Goal: Browse casually: Explore the website without a specific task or goal

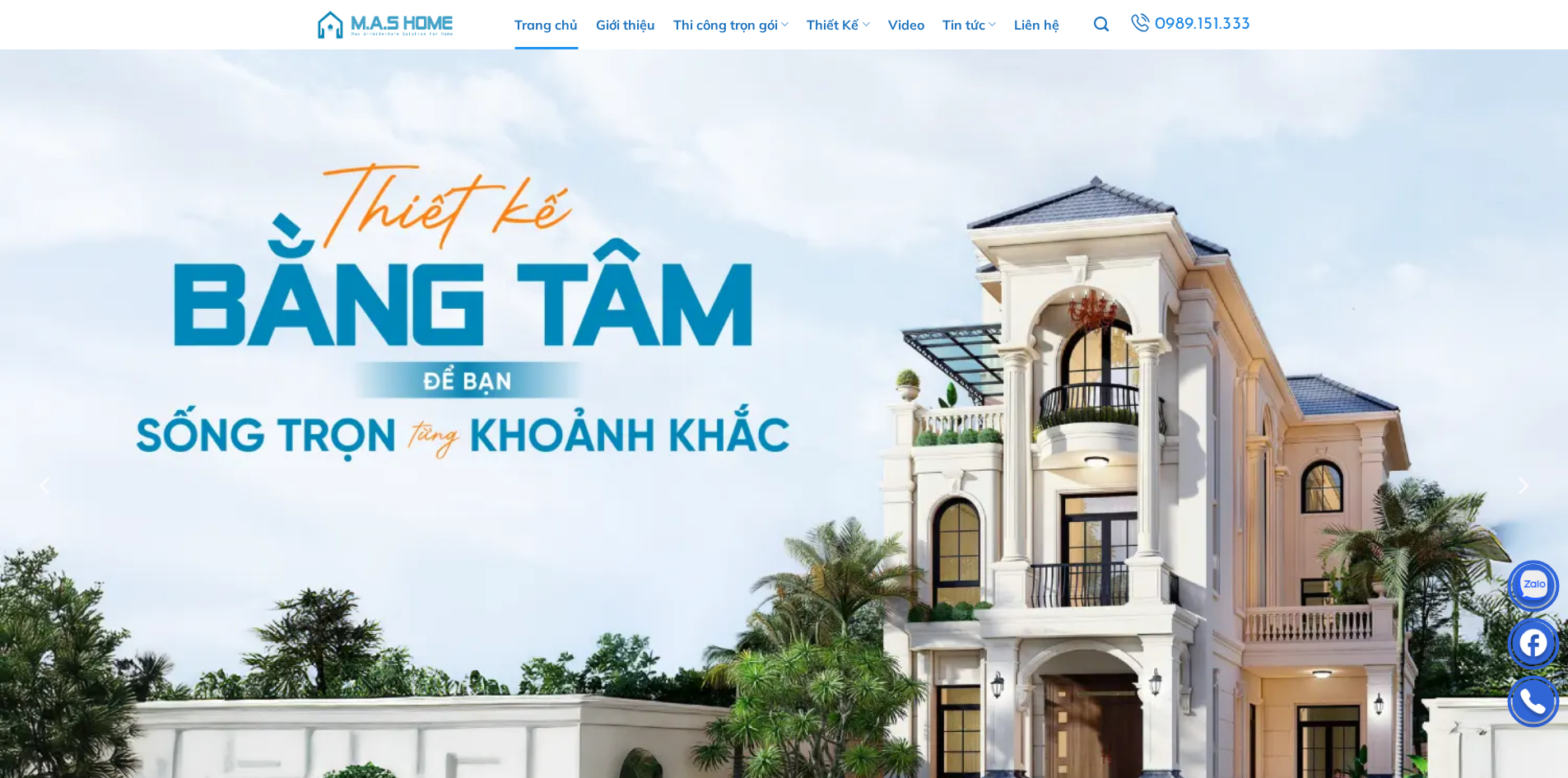
click at [374, 19] on img at bounding box center [385, 24] width 140 height 49
click at [393, 28] on img at bounding box center [385, 24] width 140 height 49
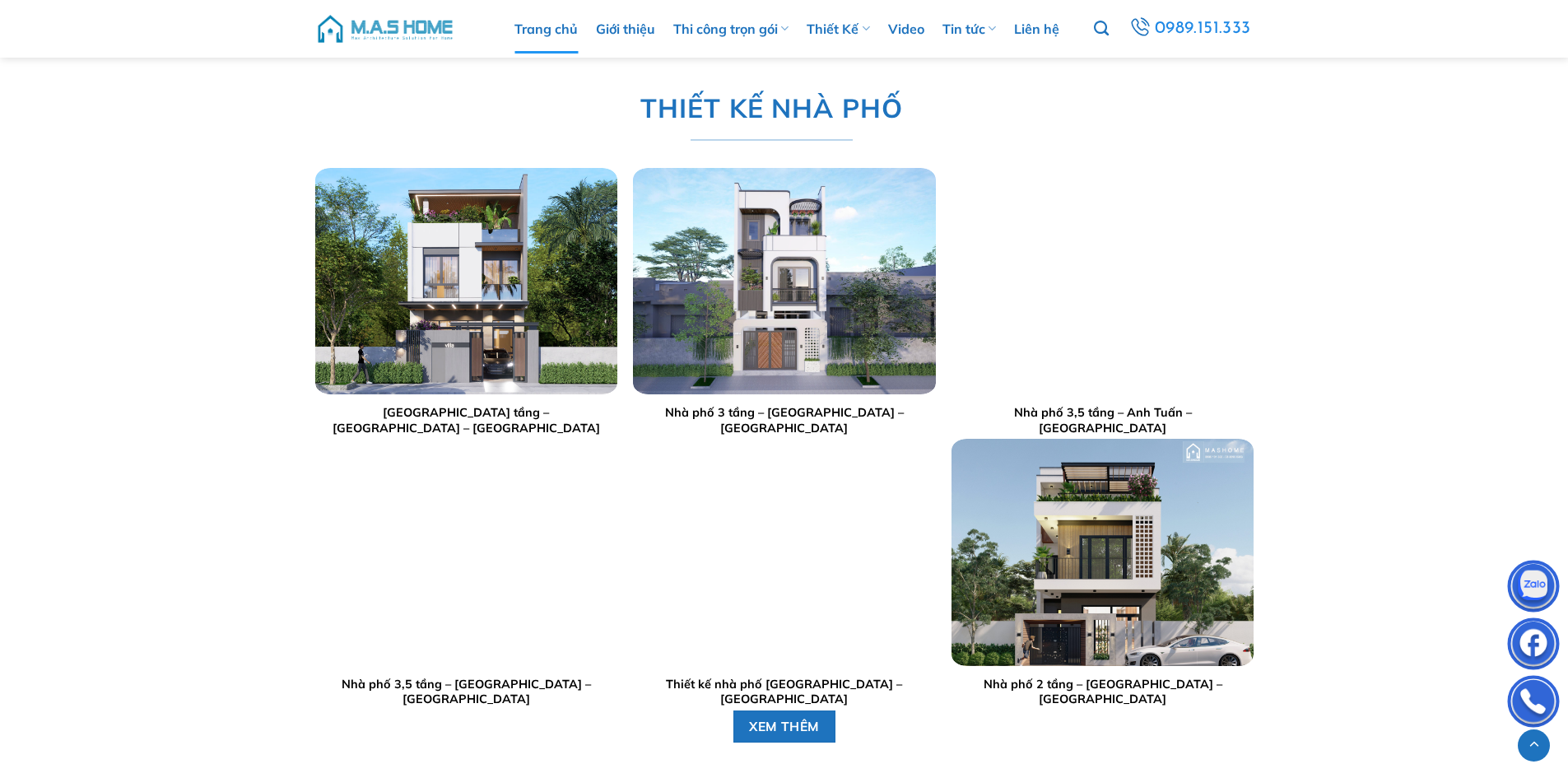
scroll to position [3375, 0]
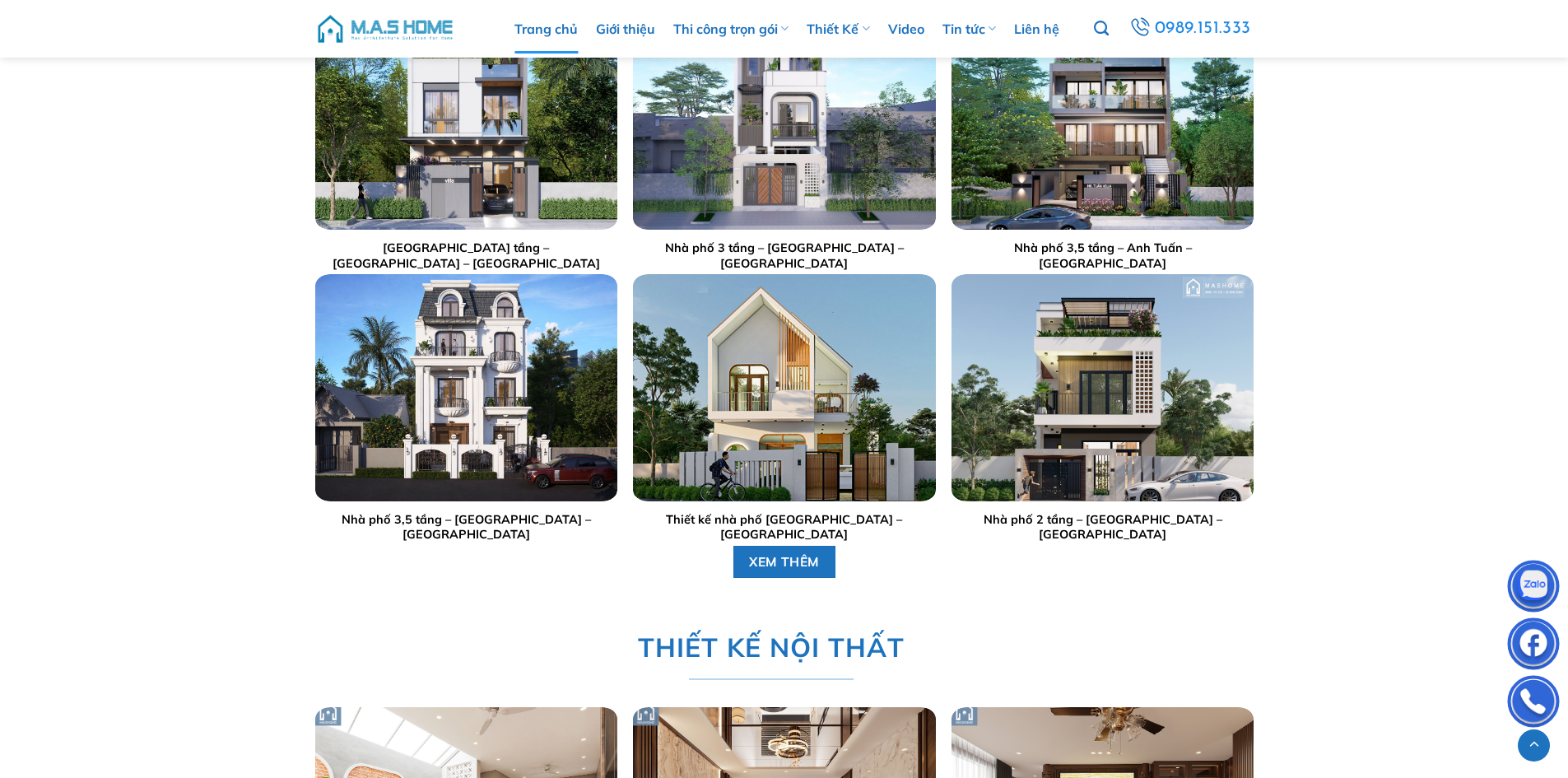
click at [838, 384] on img "Thiết kế nhà phố anh Sinh - Bắc Giang" at bounding box center [784, 387] width 302 height 227
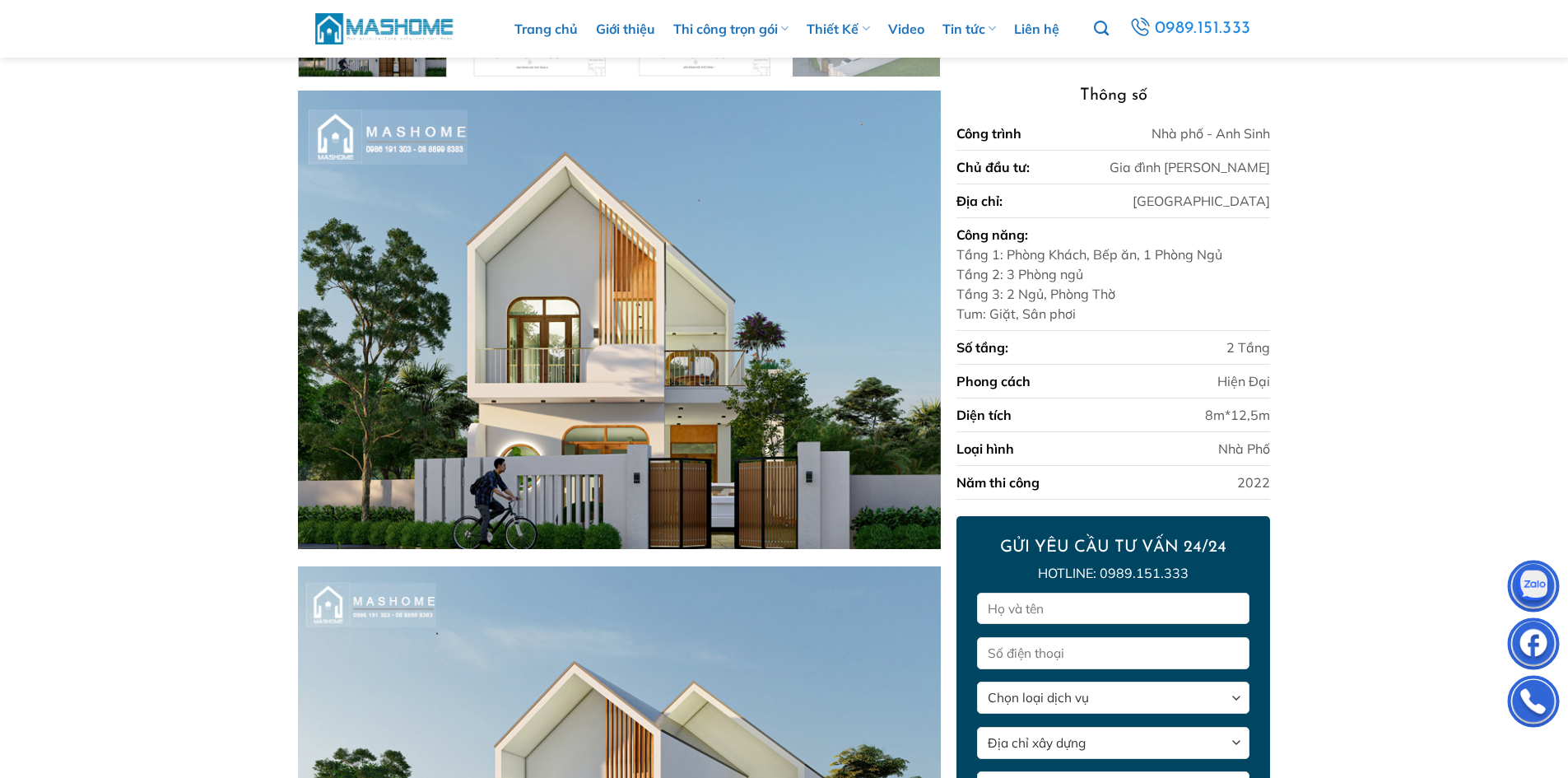
scroll to position [271, 0]
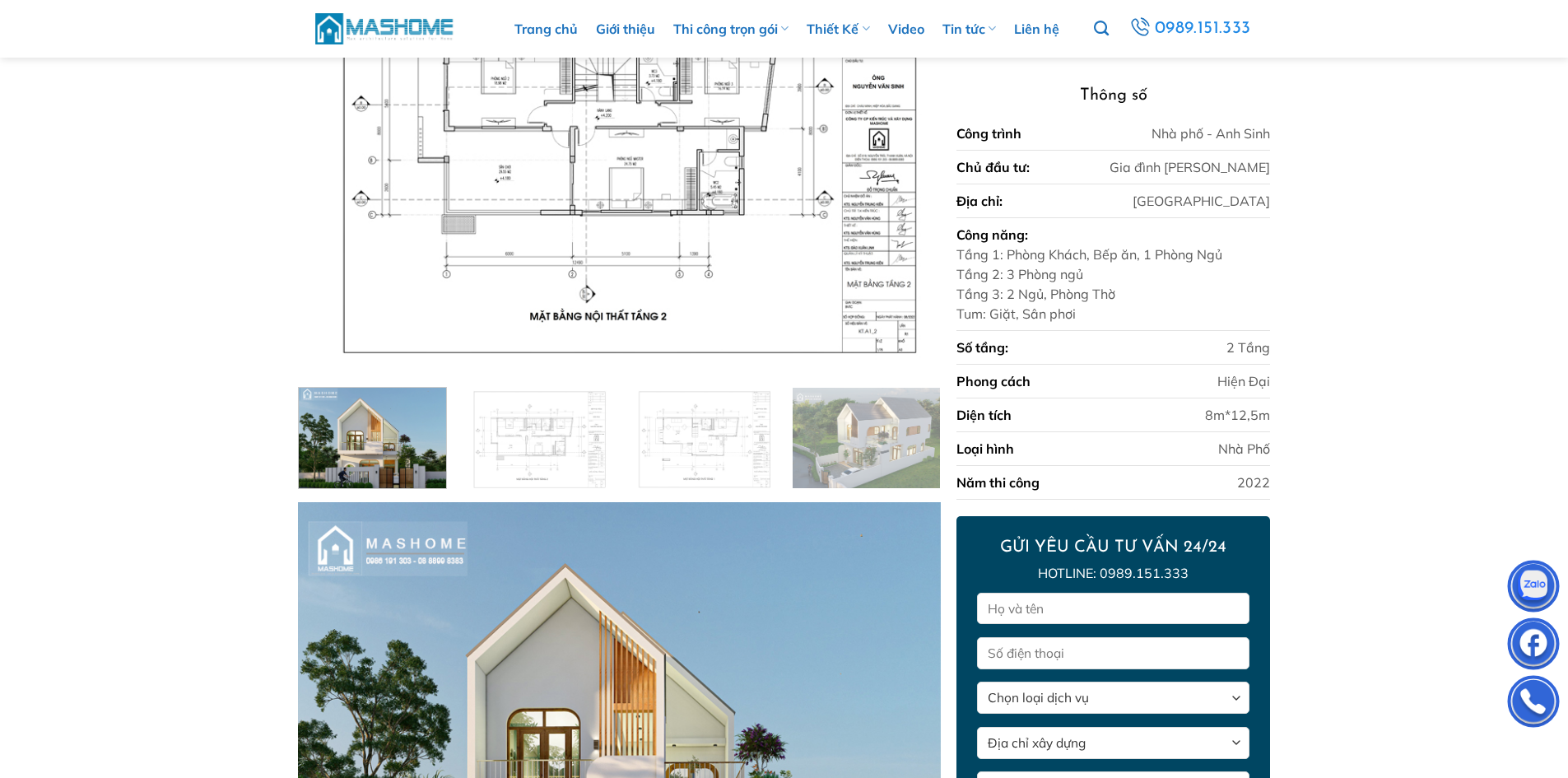
click at [442, 35] on img at bounding box center [385, 28] width 140 height 36
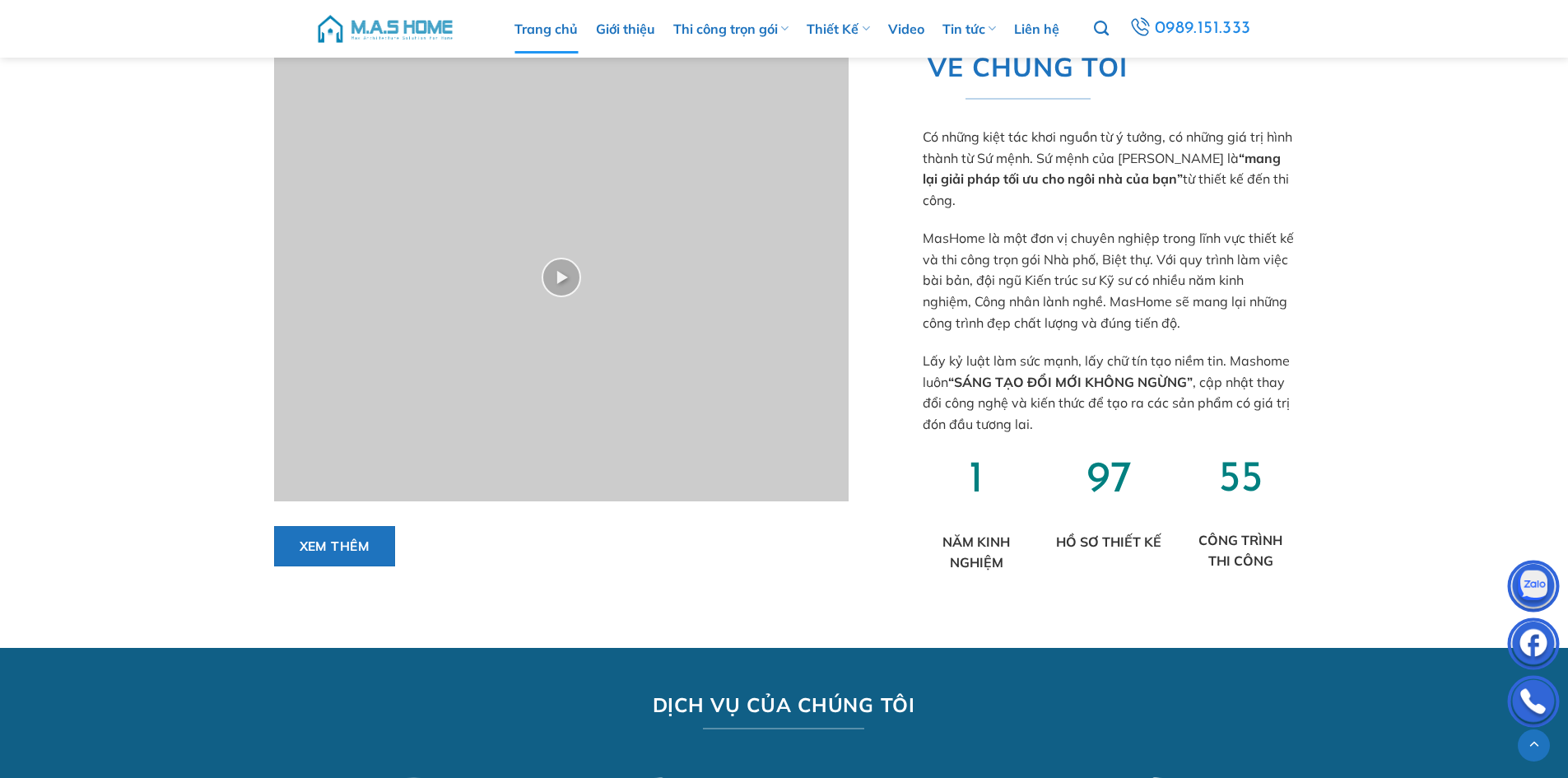
scroll to position [1400, 0]
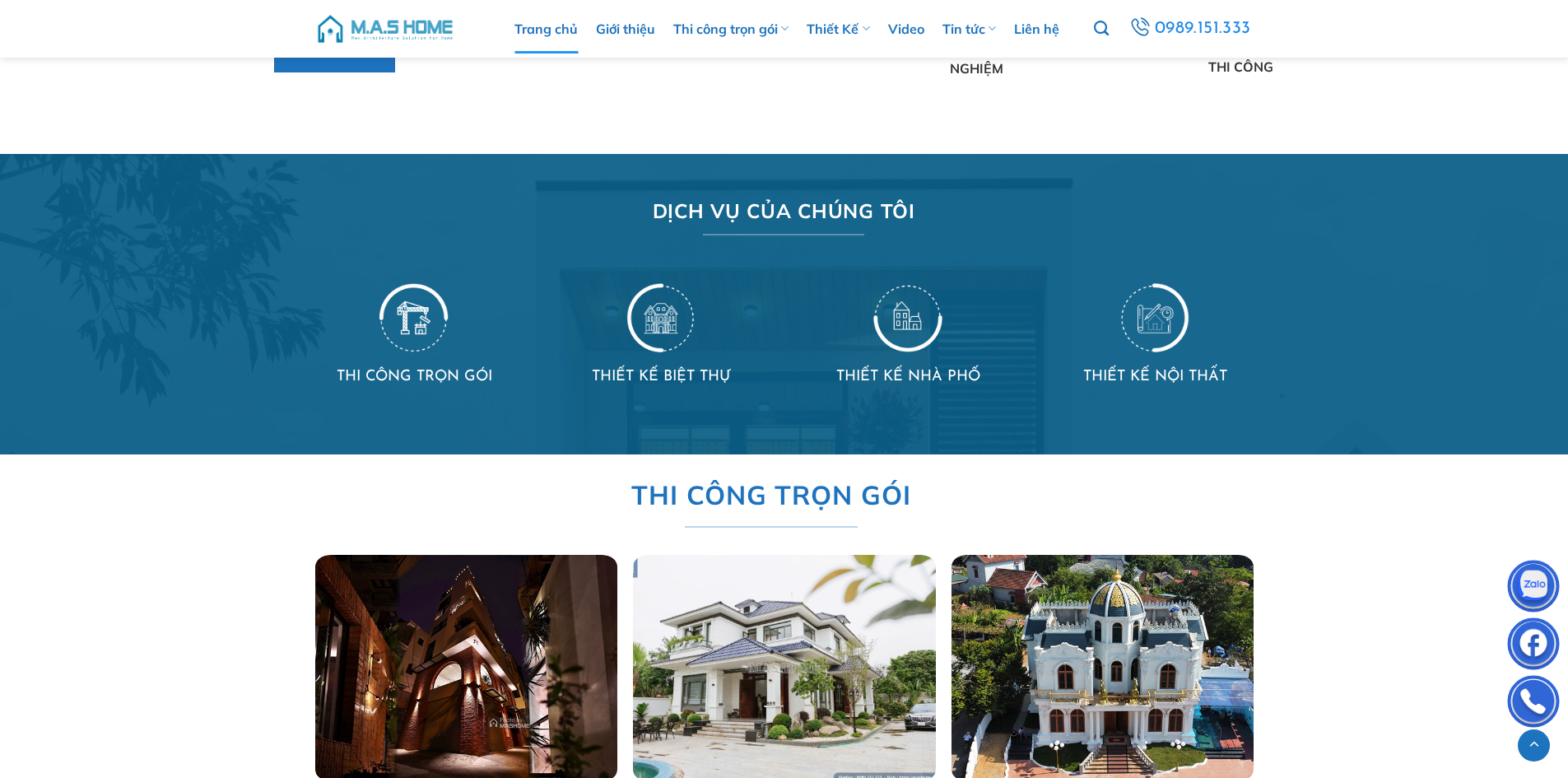
click at [385, 26] on img at bounding box center [385, 28] width 140 height 49
